Goal: Find specific page/section: Locate a particular part of the current website

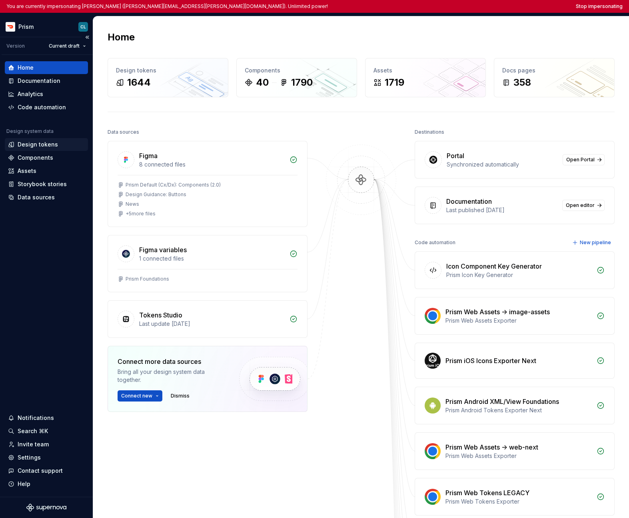
click at [48, 146] on div "Design tokens" at bounding box center [38, 144] width 40 height 8
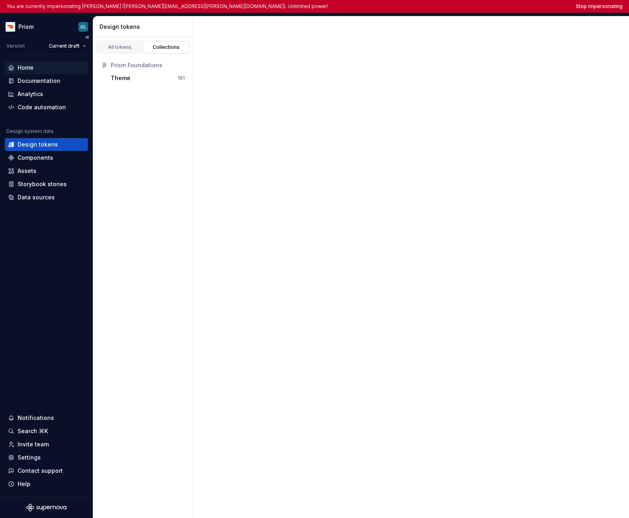
click at [43, 66] on div "Home" at bounding box center [46, 68] width 77 height 8
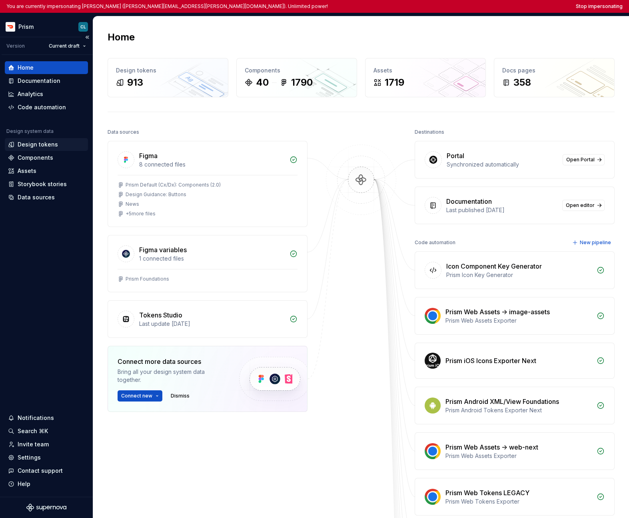
click at [43, 144] on div "Design tokens" at bounding box center [38, 144] width 40 height 8
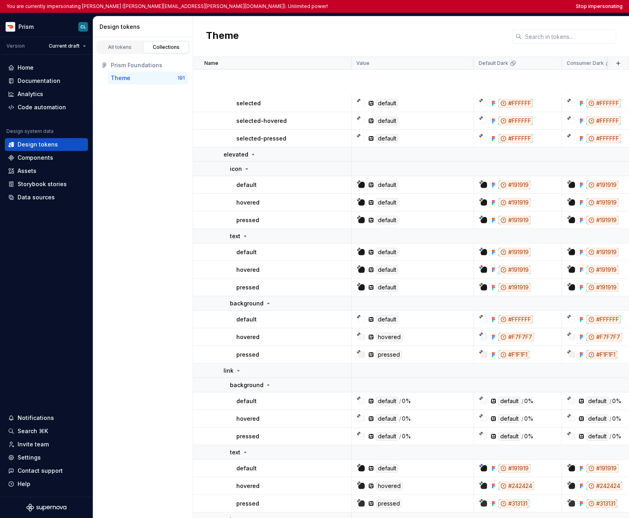
scroll to position [1914, 0]
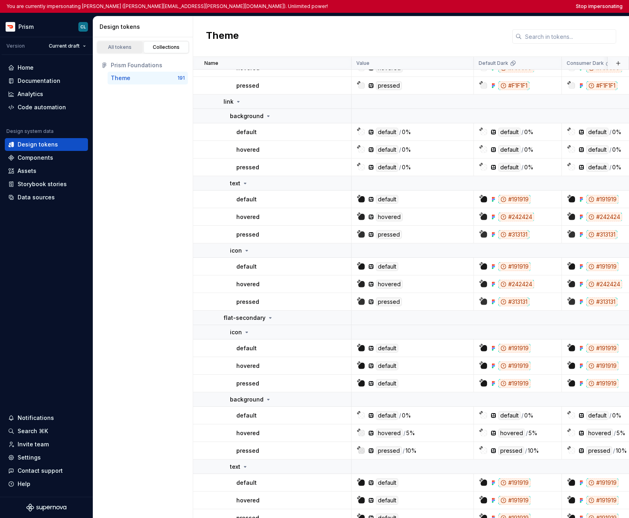
click at [122, 48] on div "All tokens" at bounding box center [120, 47] width 40 height 6
